Goal: Task Accomplishment & Management: Manage account settings

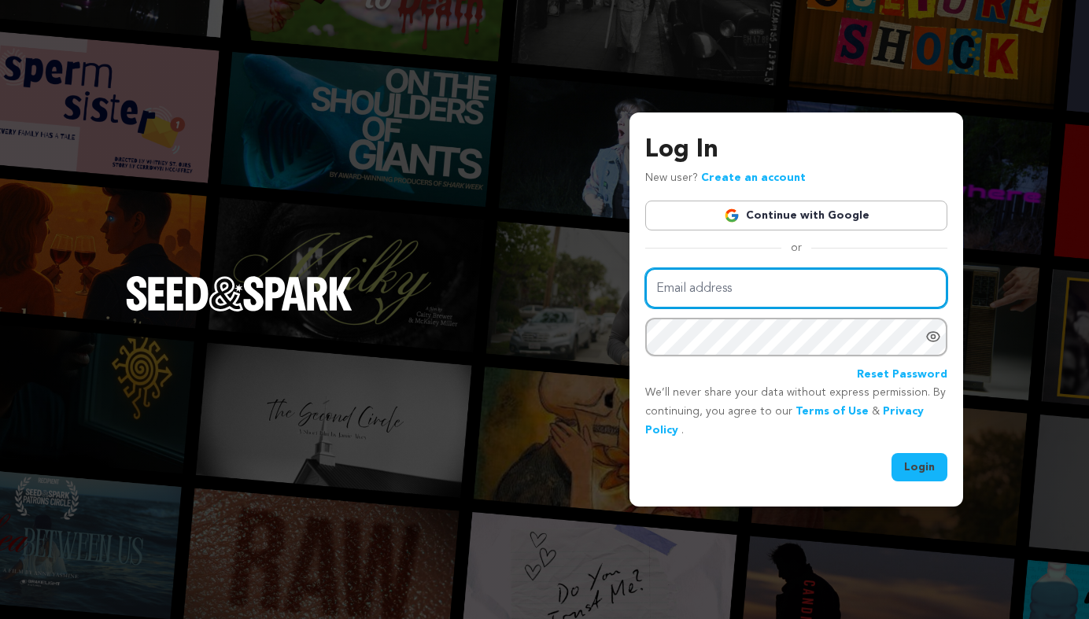
click at [737, 288] on input "Email address" at bounding box center [796, 288] width 302 height 40
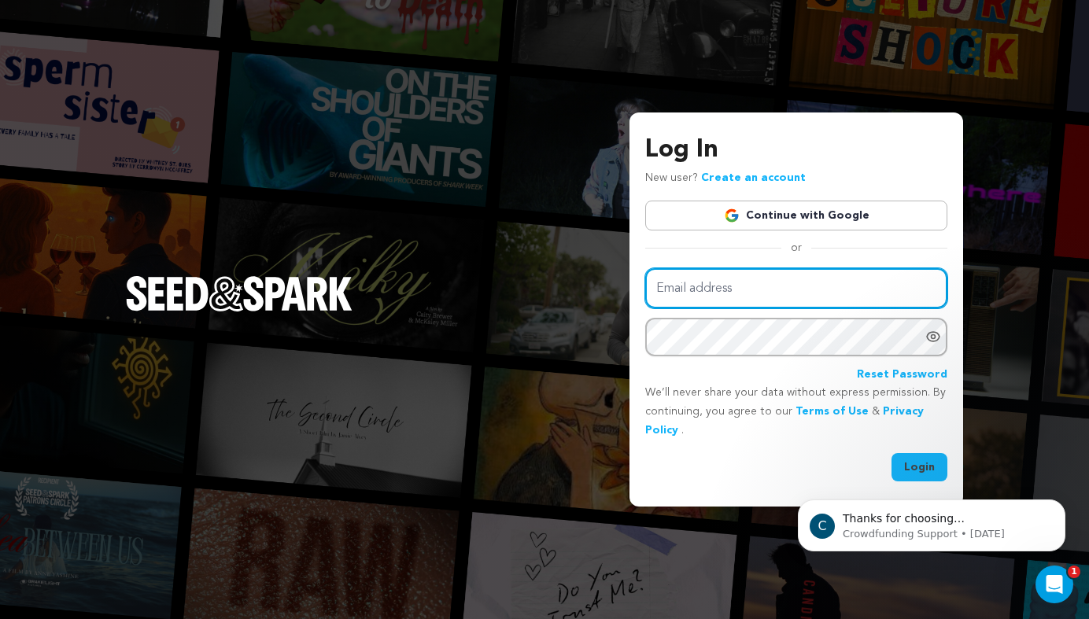
type input "israelbithiah@gmail.com"
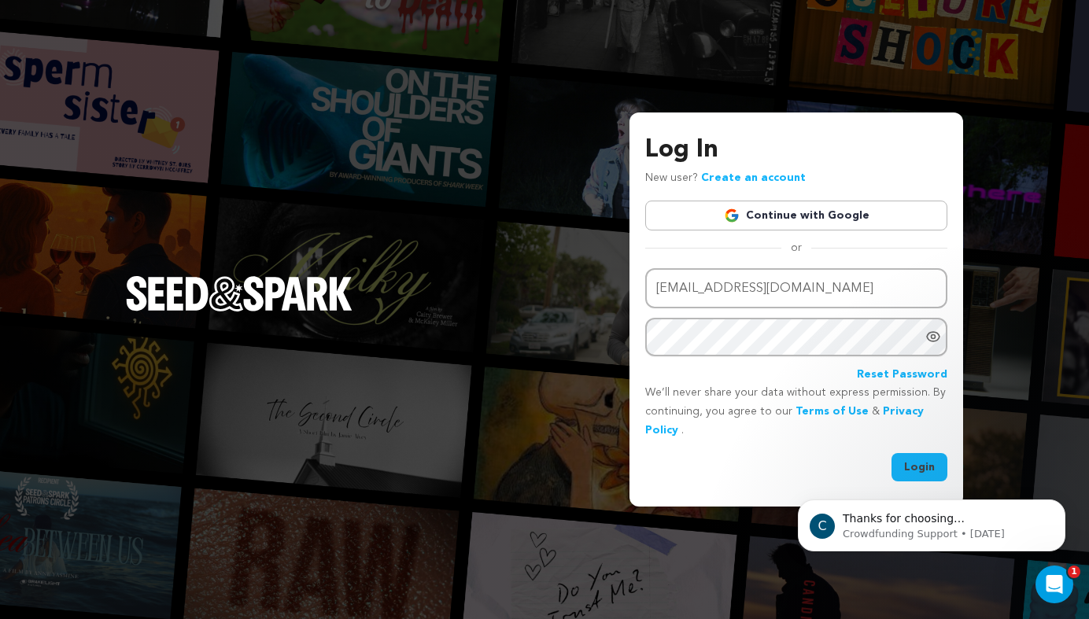
click html "C Thanks for choosing Seed&amp;Spark for your project! If you have any question…"
click at [942, 459] on button "Login" at bounding box center [919, 467] width 56 height 28
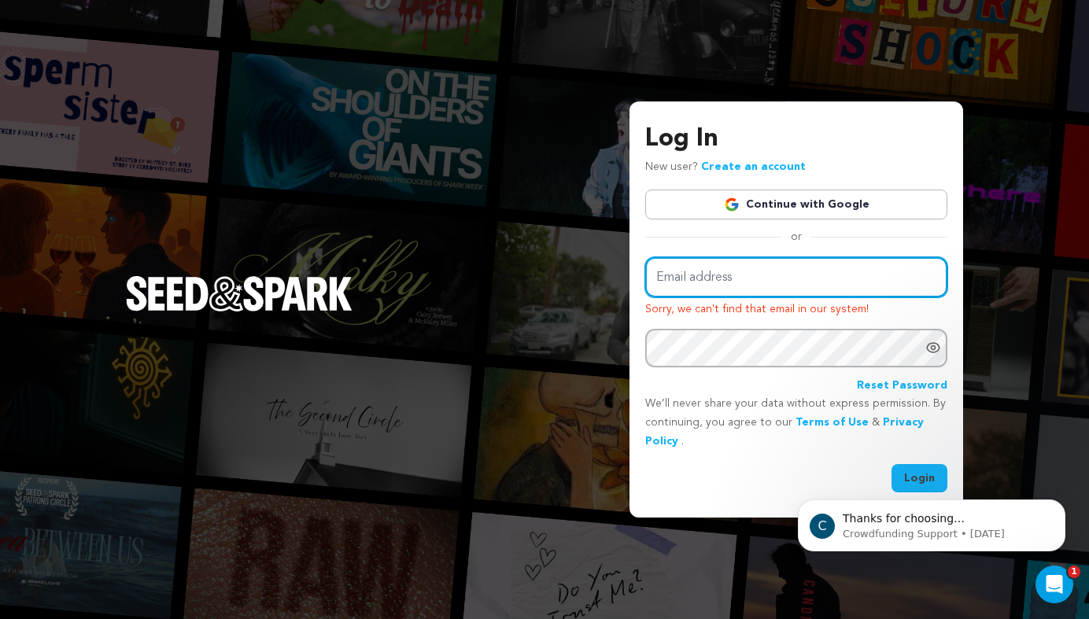
click at [719, 275] on input "Email address" at bounding box center [796, 277] width 302 height 40
type input "144k.kingdom@gmail.com"
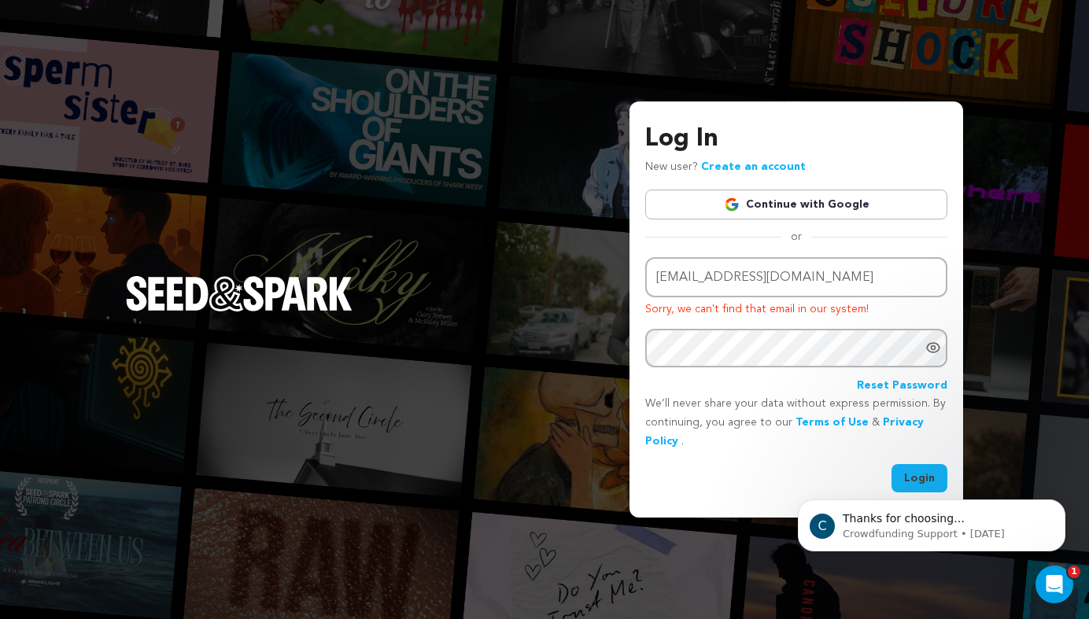
click html "C Thanks for choosing Seed&amp;Spark for your project! If you have any question…"
click at [915, 477] on body "C Thanks for choosing Seed&amp;Spark for your project! If you have any question…" at bounding box center [931, 522] width 302 height 98
click at [912, 478] on body "C Thanks for choosing Seed&amp;Spark for your project! If you have any question…" at bounding box center [931, 522] width 302 height 98
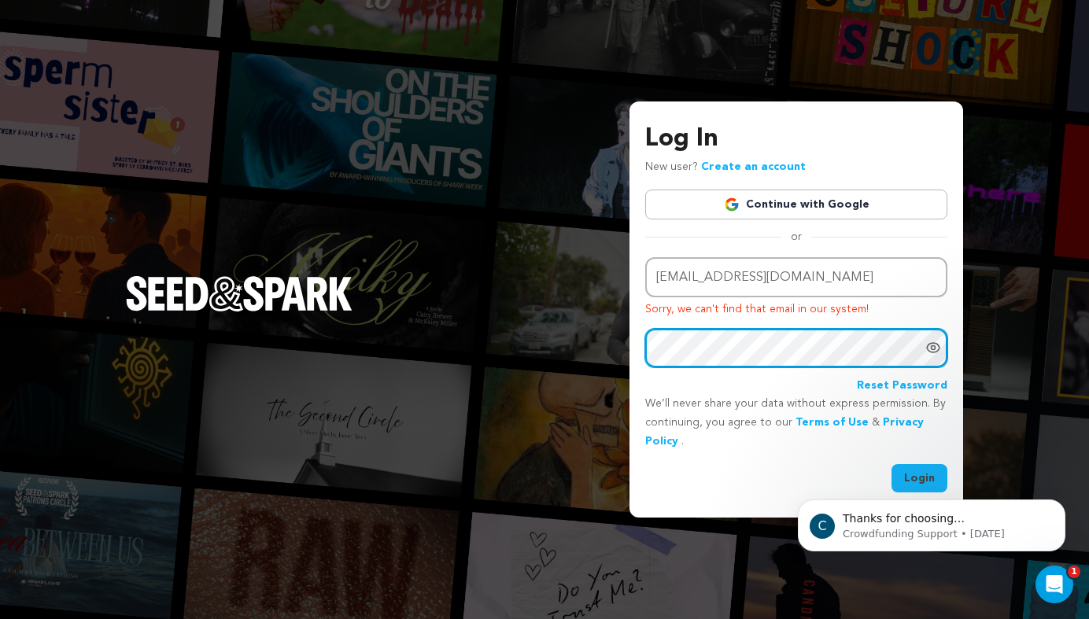
click at [620, 348] on div "Log In New user? Create an account Continue with Google or Email address 144k.k…" at bounding box center [544, 309] width 1089 height 619
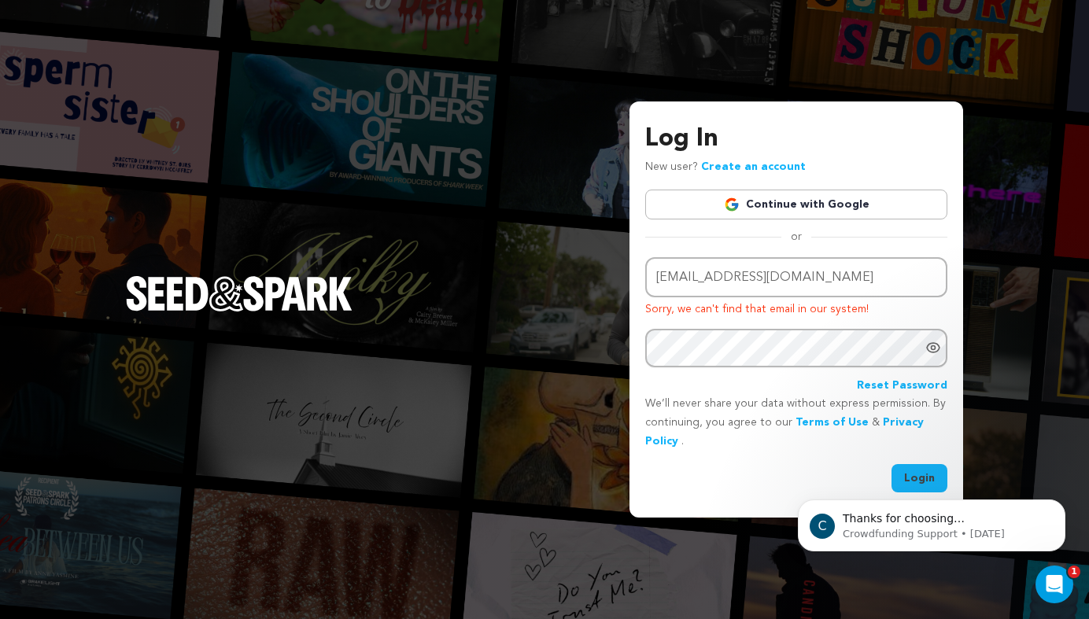
click at [915, 477] on body "C Thanks for choosing Seed&amp;Spark for your project! If you have any question…" at bounding box center [931, 522] width 302 height 98
click at [1060, 504] on icon "Dismiss notification" at bounding box center [1060, 504] width 6 height 6
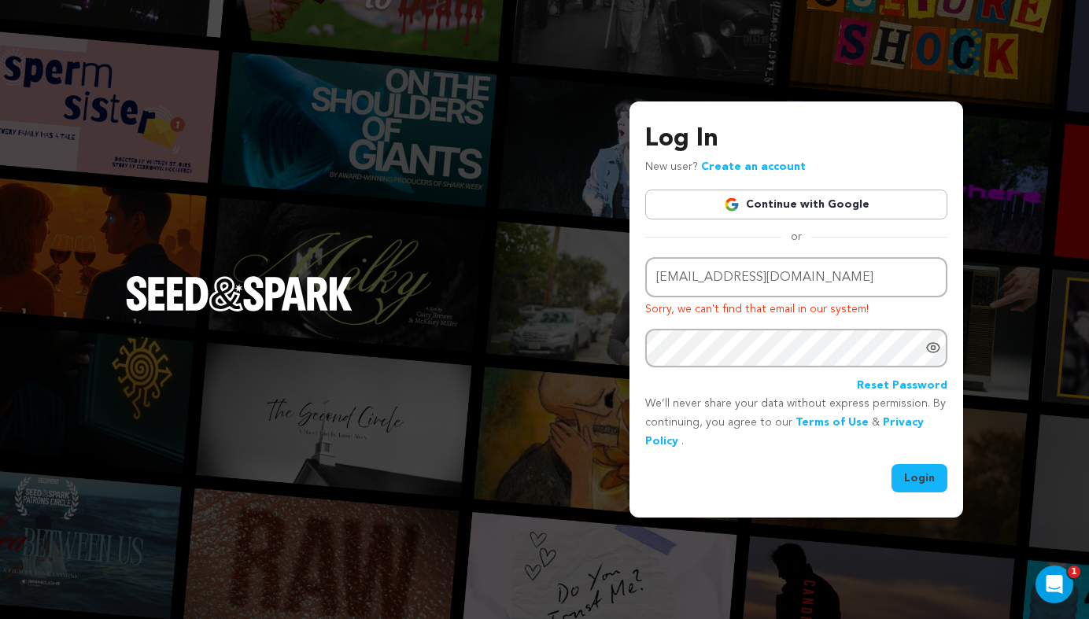
click at [927, 474] on button "Login" at bounding box center [919, 478] width 56 height 28
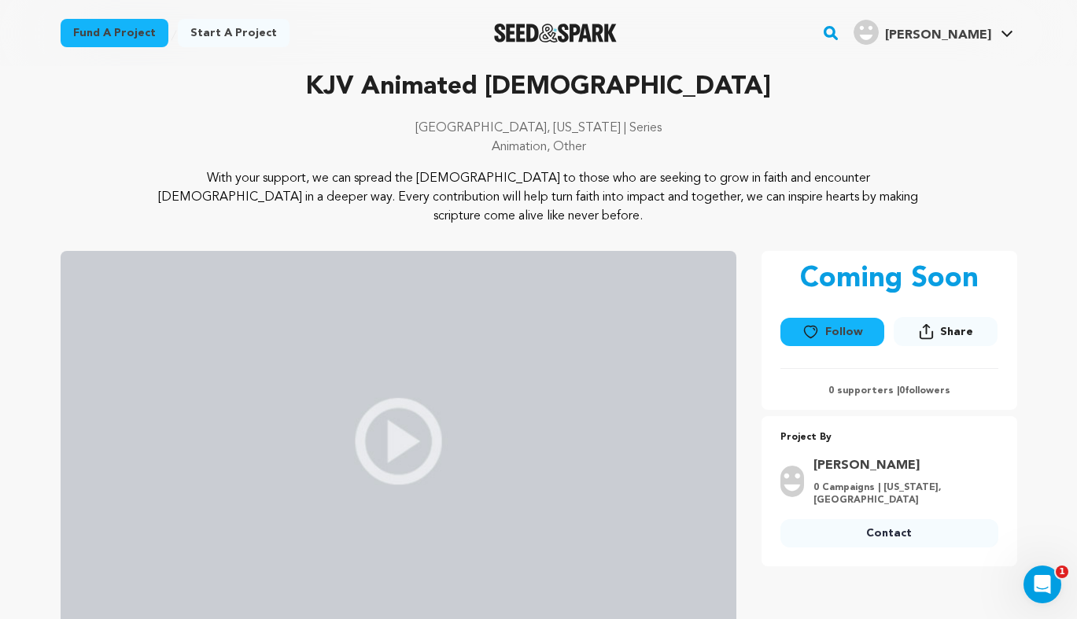
scroll to position [68, 0]
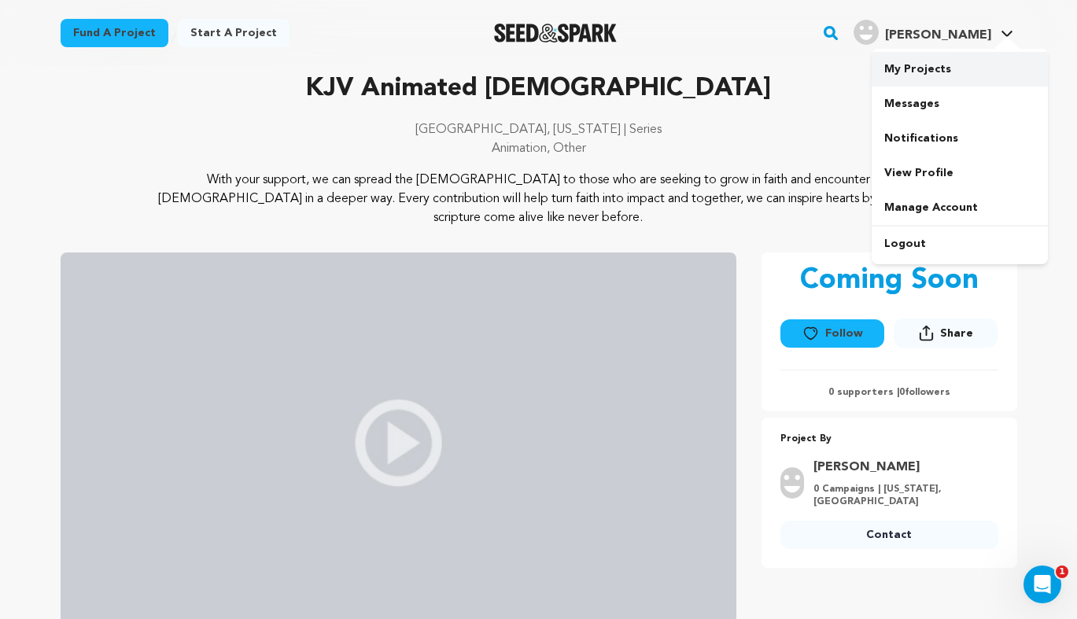
click at [921, 70] on link "My Projects" at bounding box center [960, 69] width 176 height 35
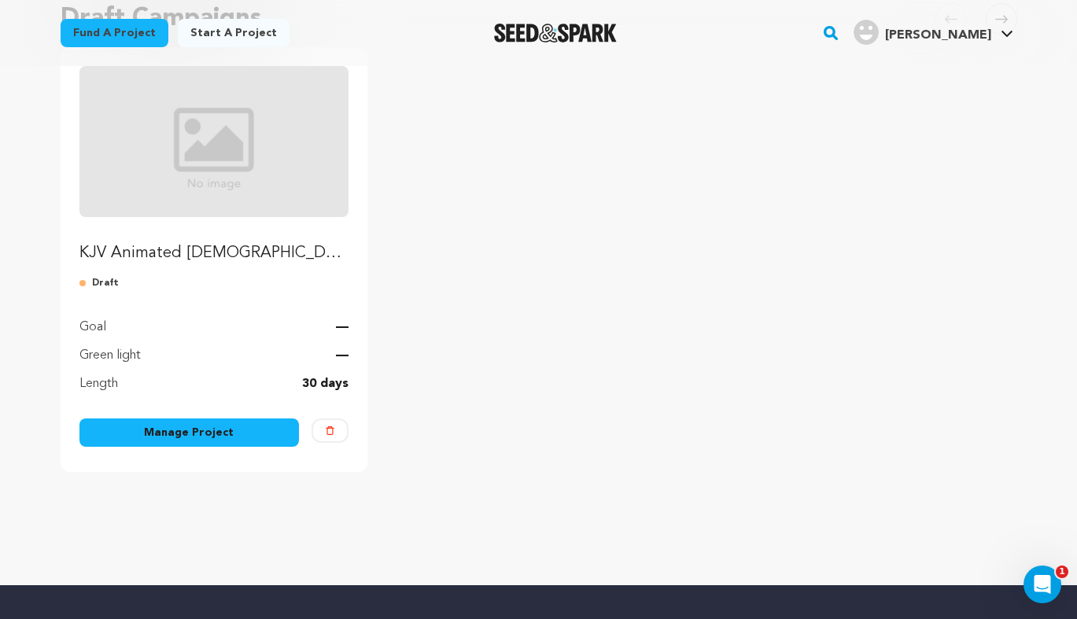
scroll to position [183, 0]
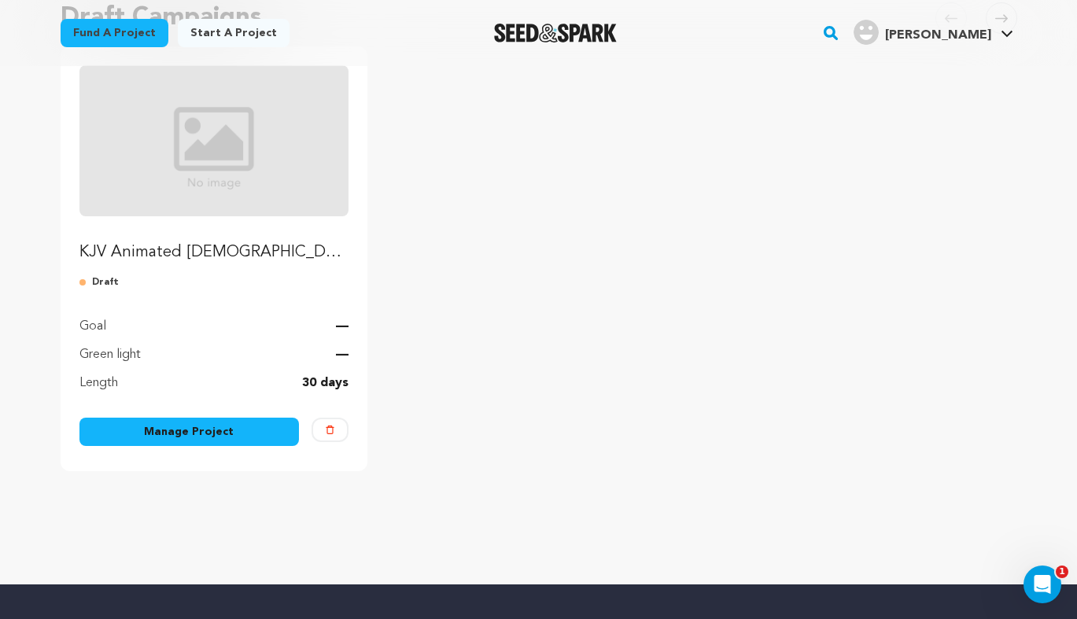
click at [180, 430] on link "Manage Project" at bounding box center [189, 432] width 220 height 28
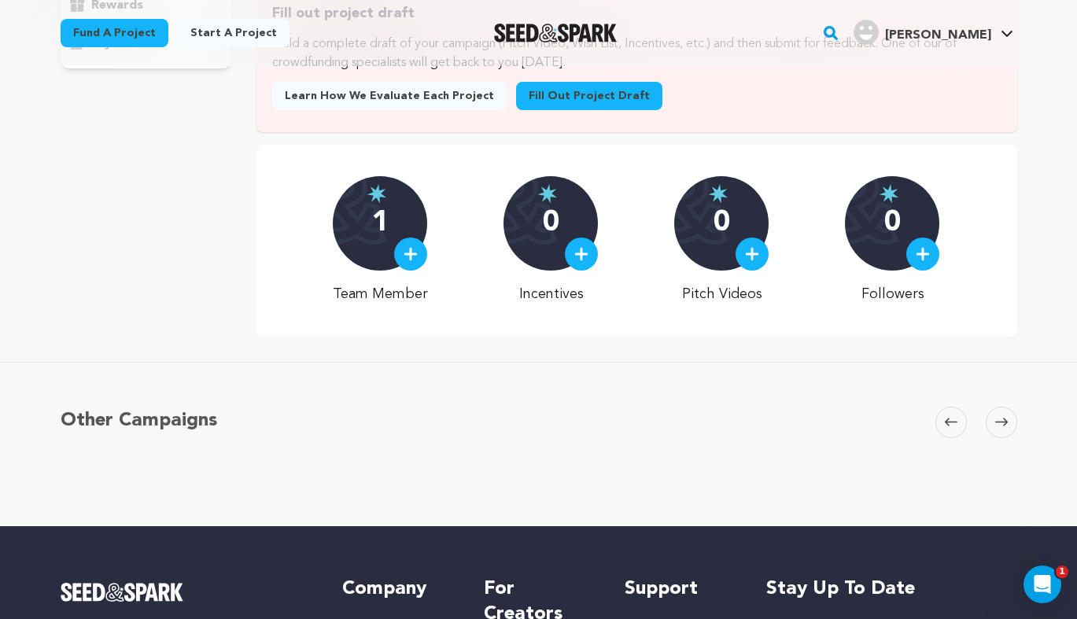
scroll to position [336, 0]
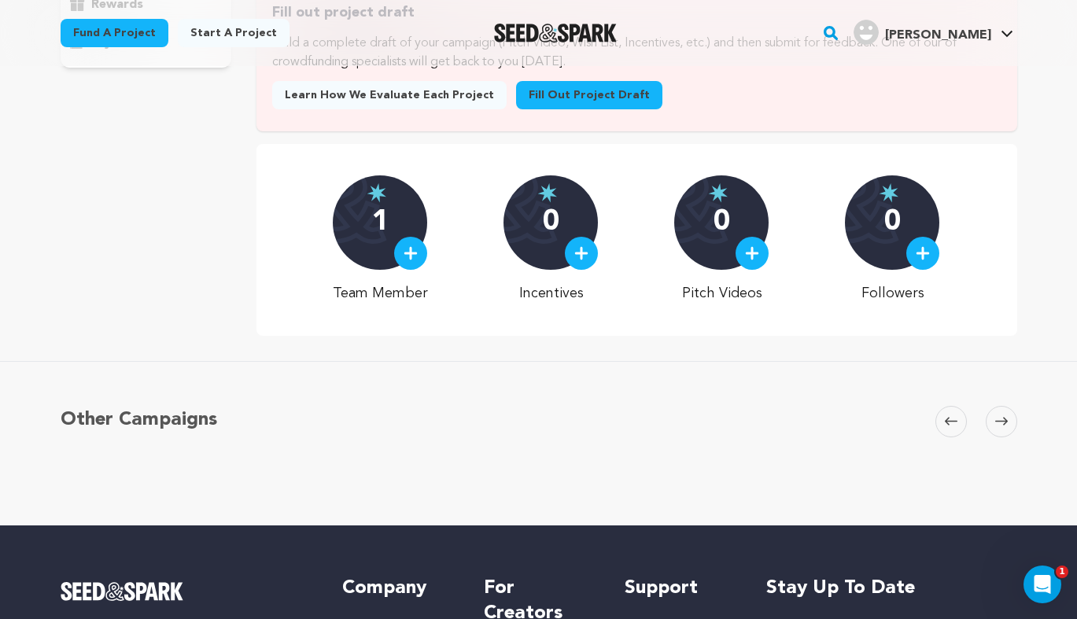
click at [413, 260] on img at bounding box center [411, 253] width 14 height 14
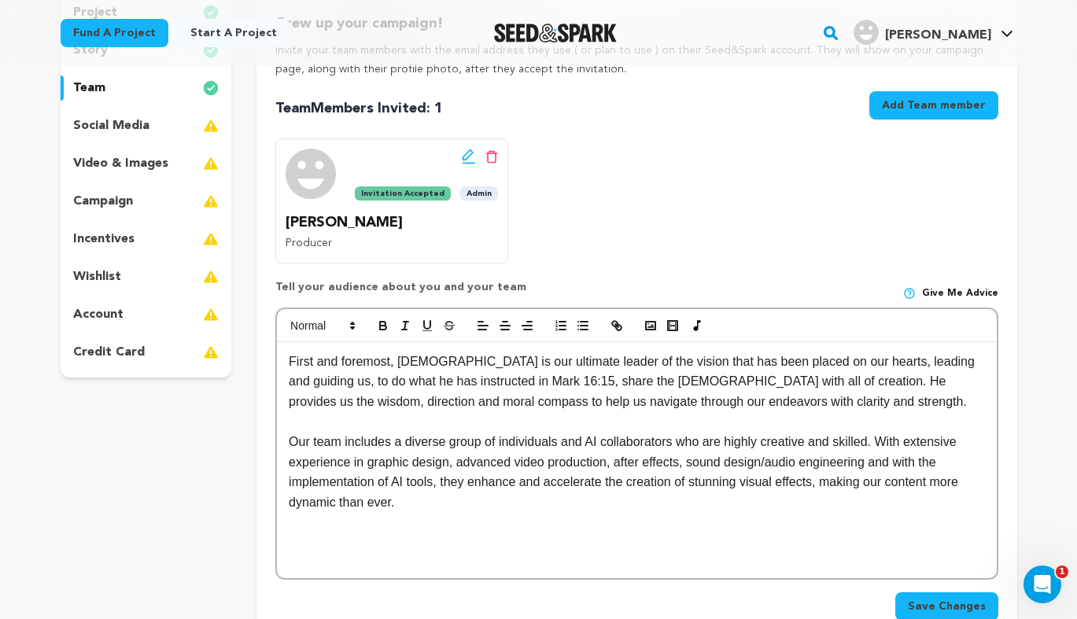
scroll to position [221, 0]
click at [452, 360] on p "First and foremost, [DEMOGRAPHIC_DATA] is our ultimate leader of the vision tha…" at bounding box center [636, 381] width 695 height 61
click at [770, 360] on p "First and foremost, [DEMOGRAPHIC_DATA] is the ultimate leader of the vision tha…" at bounding box center [636, 381] width 695 height 61
click at [805, 361] on p "First and foremost, [DEMOGRAPHIC_DATA] is the ultimate leader of the vision tha…" at bounding box center [636, 381] width 695 height 61
click at [931, 363] on p "First and foremost, [DEMOGRAPHIC_DATA] is the ultimate leader of the vision tha…" at bounding box center [636, 381] width 695 height 61
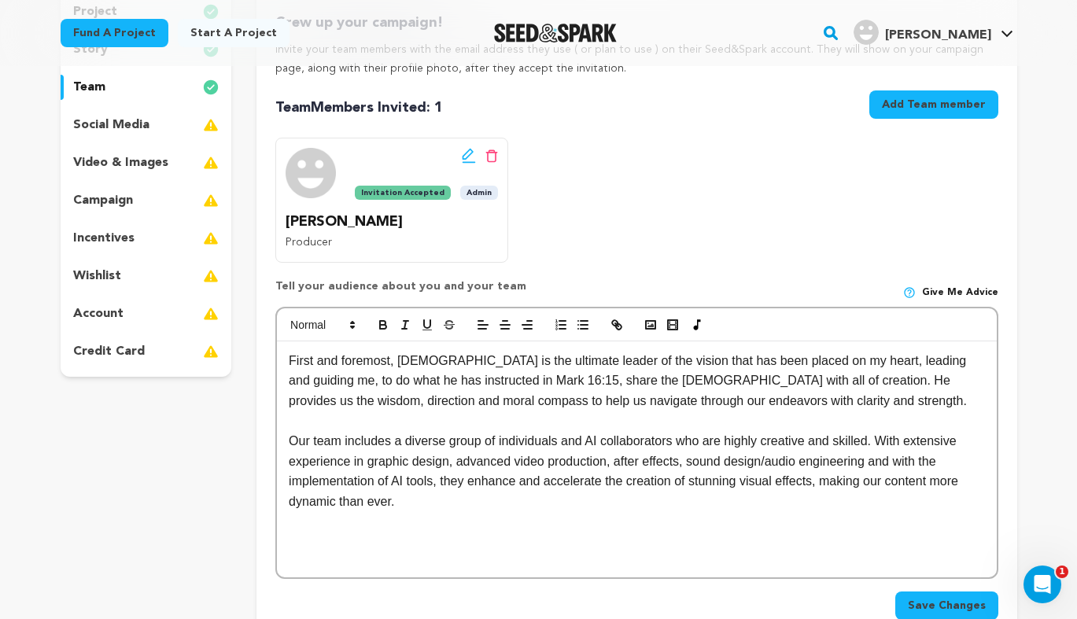
click at [785, 382] on p "First and foremost, [DEMOGRAPHIC_DATA] is the ultimate leader of the vision tha…" at bounding box center [636, 381] width 695 height 61
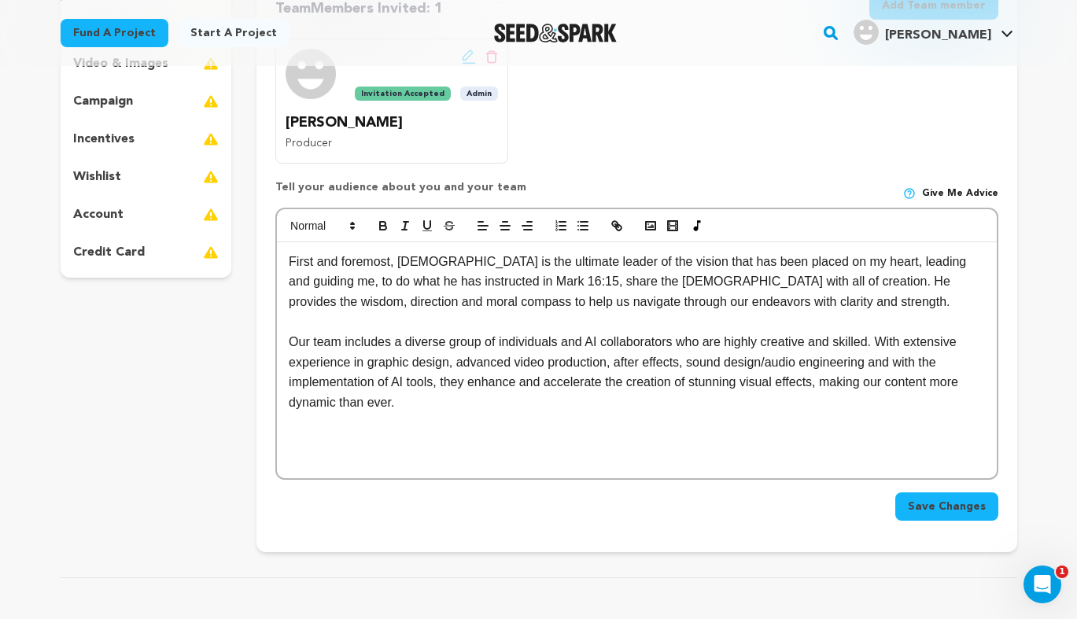
scroll to position [321, 0]
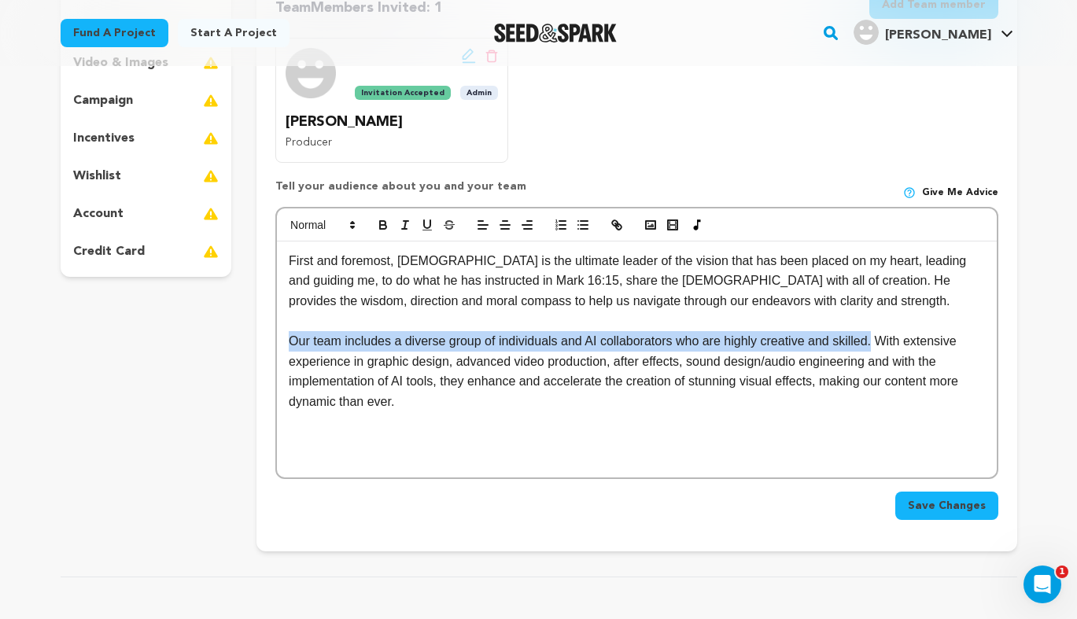
drag, startPoint x: 871, startPoint y: 342, endPoint x: 290, endPoint y: 345, distance: 581.4
click at [290, 345] on p "Our team includes a diverse group of individuals and AI collaborators who are h…" at bounding box center [636, 371] width 695 height 80
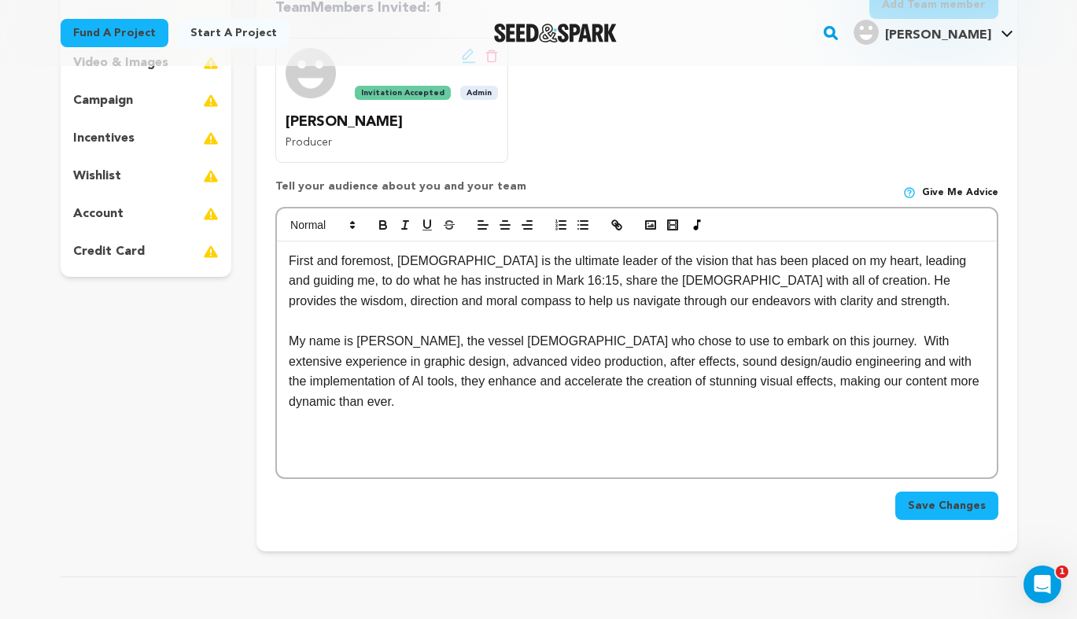
click at [768, 339] on p "My name is [PERSON_NAME], the vessel [DEMOGRAPHIC_DATA] who chose to use to emb…" at bounding box center [636, 371] width 695 height 80
click at [849, 341] on p "My name is [PERSON_NAME], the vessel [DEMOGRAPHIC_DATA] who chose to use to emb…" at bounding box center [636, 371] width 695 height 80
click at [893, 360] on p "My name is [PERSON_NAME], the vessel [DEMOGRAPHIC_DATA] who chose to use to emb…" at bounding box center [636, 371] width 695 height 80
click at [463, 380] on p "My name is [PERSON_NAME], the vessel [DEMOGRAPHIC_DATA] who chose to use to emb…" at bounding box center [636, 371] width 695 height 80
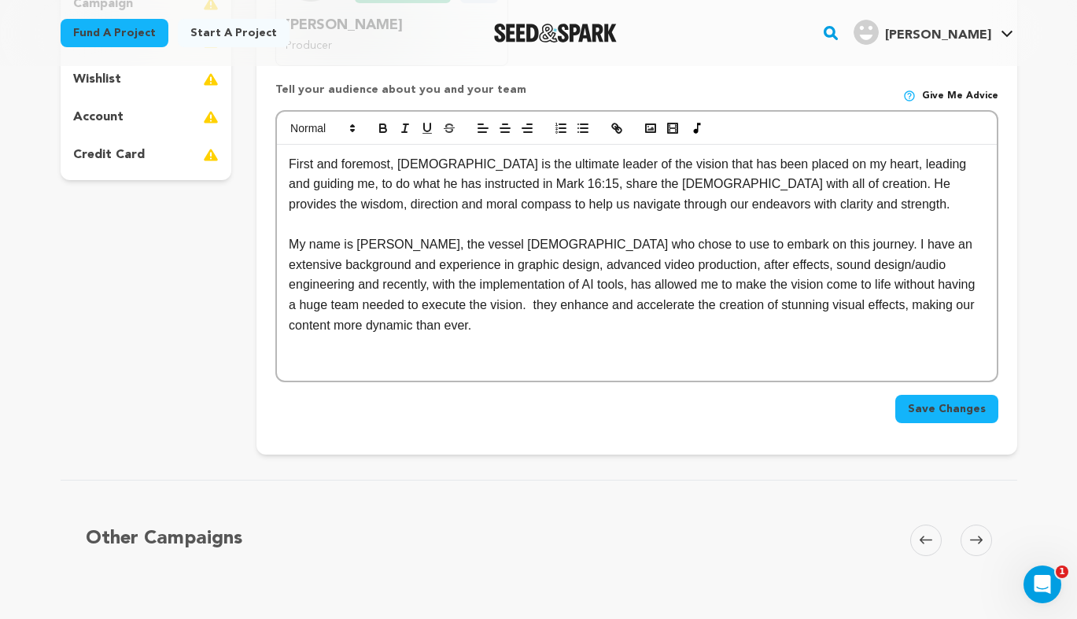
scroll to position [420, 0]
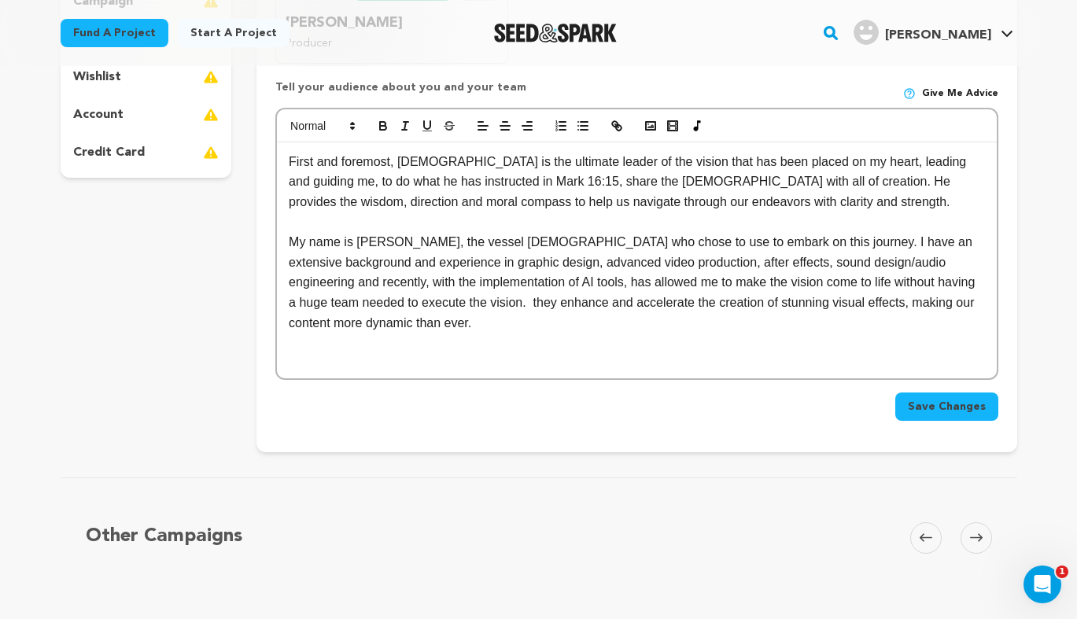
click at [290, 239] on p "My name is [PERSON_NAME], the vessel [DEMOGRAPHIC_DATA] who chose to use to emb…" at bounding box center [636, 282] width 695 height 101
click at [383, 258] on p "Secondly...Hi! My name is [PERSON_NAME], the vessel God who chose to use to emb…" at bounding box center [636, 282] width 695 height 101
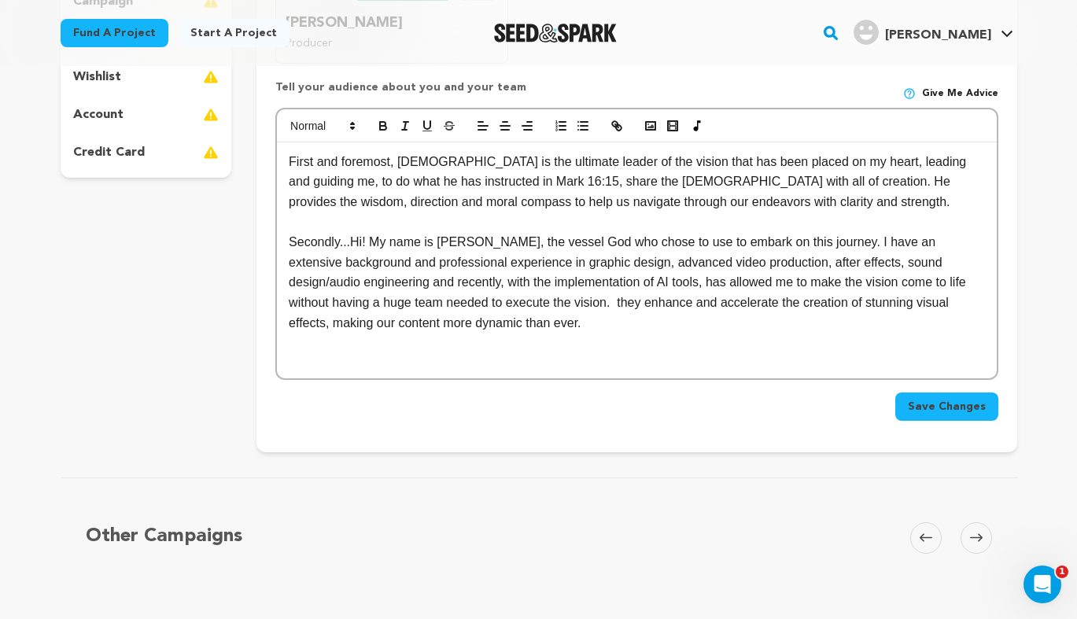
click at [568, 284] on p "Secondly...Hi! My name is [PERSON_NAME], the vessel God who chose to use to emb…" at bounding box center [636, 282] width 695 height 101
click at [618, 282] on p "Secondly...Hi! My name is [PERSON_NAME], the vessel God who chose to use to emb…" at bounding box center [636, 282] width 695 height 101
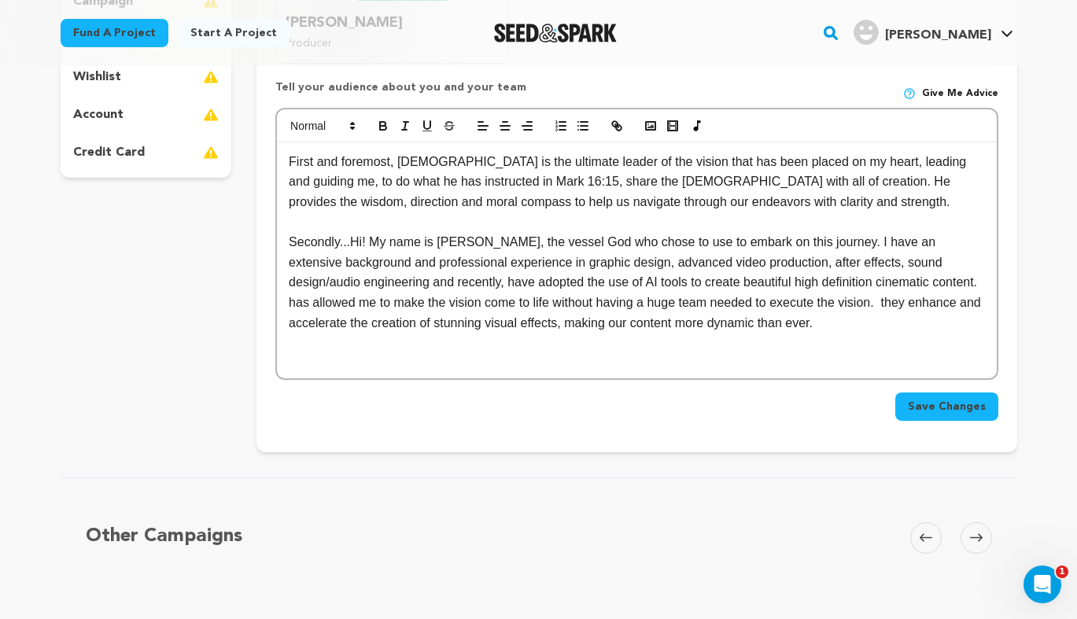
click at [816, 241] on p "Secondly...Hi! My name is [PERSON_NAME], the vessel God who chose to use to emb…" at bounding box center [636, 282] width 695 height 101
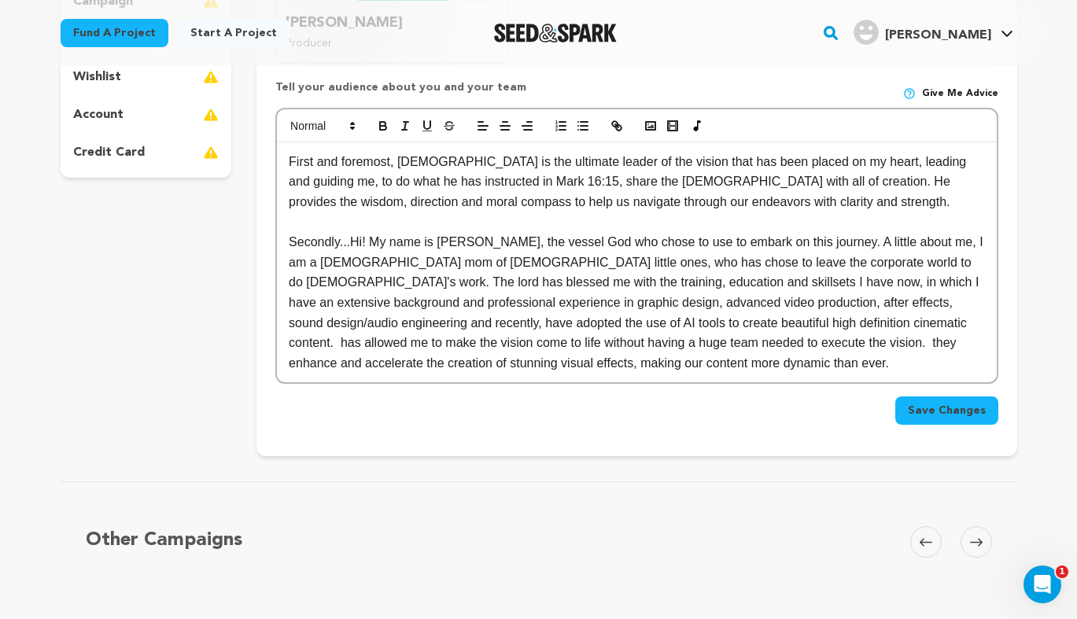
click at [612, 319] on p "Secondly...Hi! My name is [PERSON_NAME], the vessel God who chose to use to emb…" at bounding box center [636, 302] width 695 height 141
